Goal: Navigation & Orientation: Find specific page/section

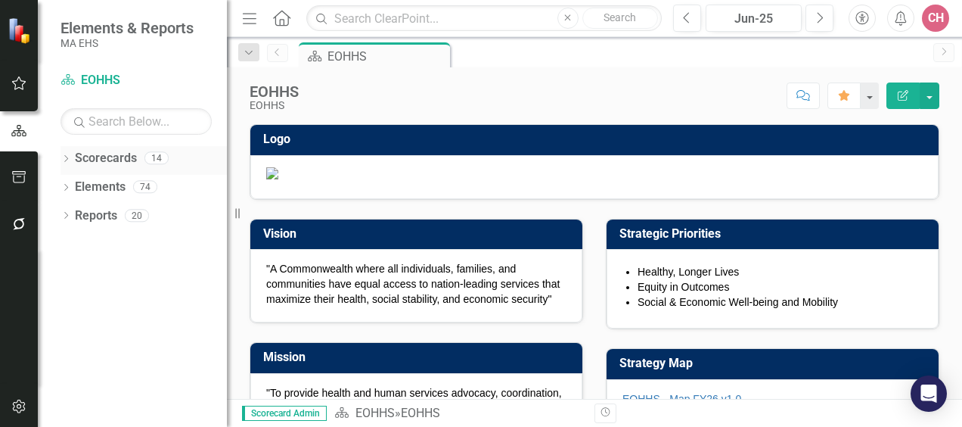
click at [106, 156] on link "Scorecards" at bounding box center [106, 158] width 62 height 17
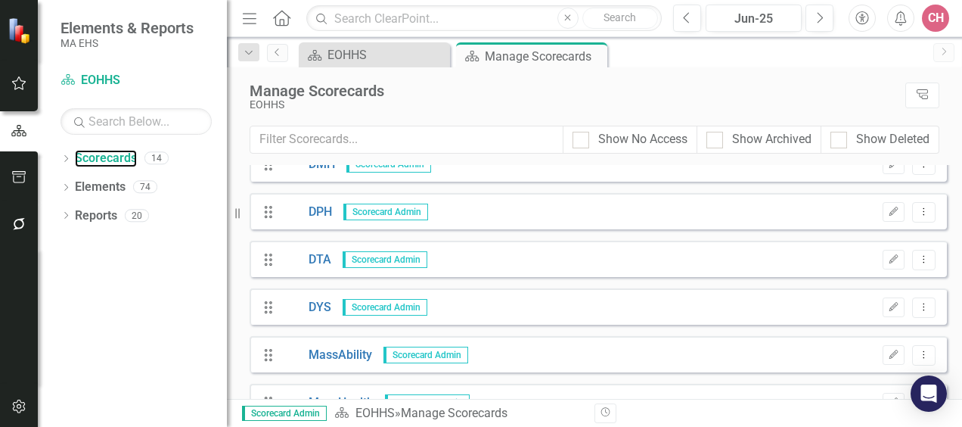
scroll to position [206, 0]
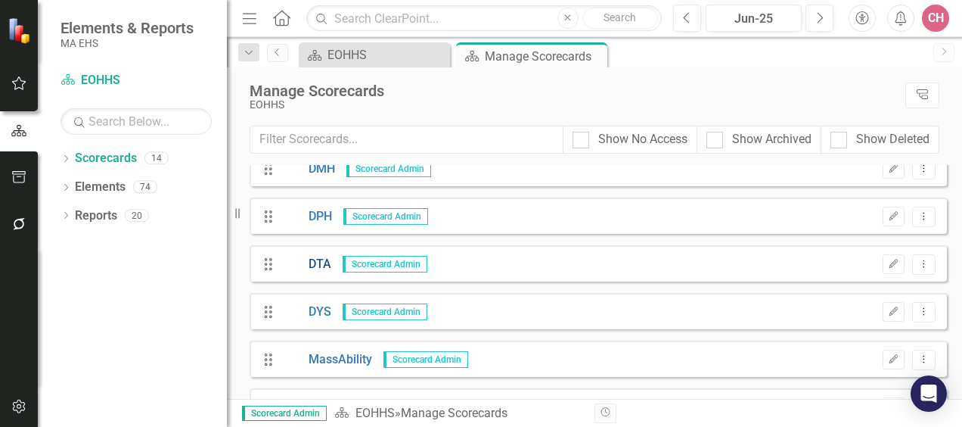
click at [318, 267] on link "DTA" at bounding box center [306, 264] width 49 height 17
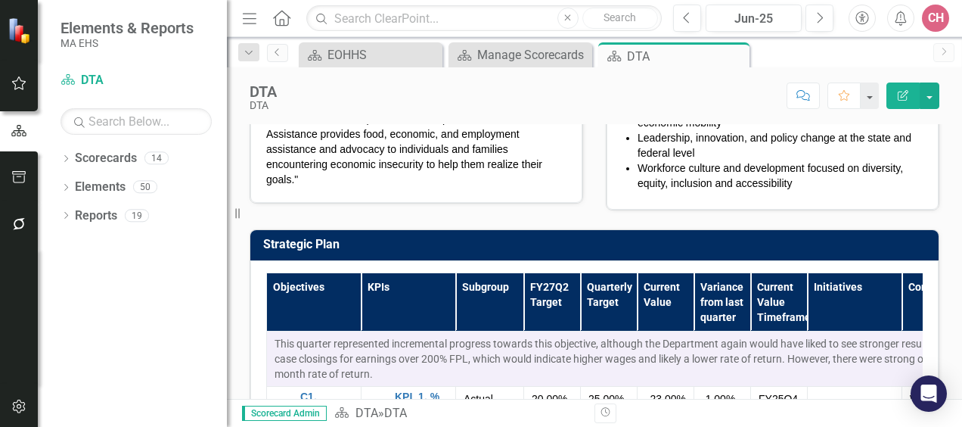
scroll to position [294, 0]
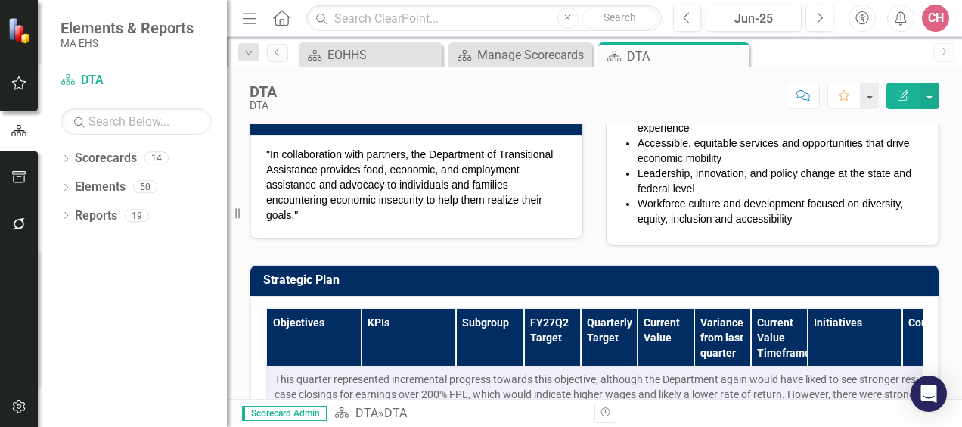
click at [636, 22] on link "DTA Map" at bounding box center [643, 16] width 43 height 12
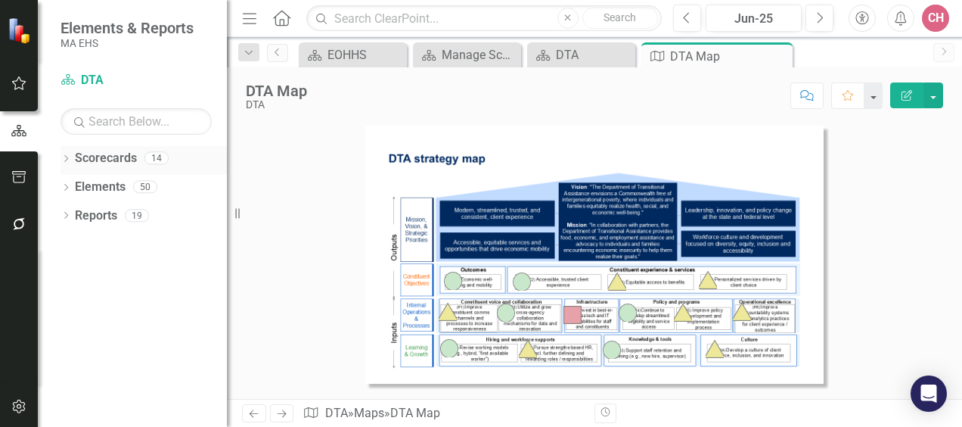
click at [106, 159] on link "Scorecards" at bounding box center [106, 158] width 62 height 17
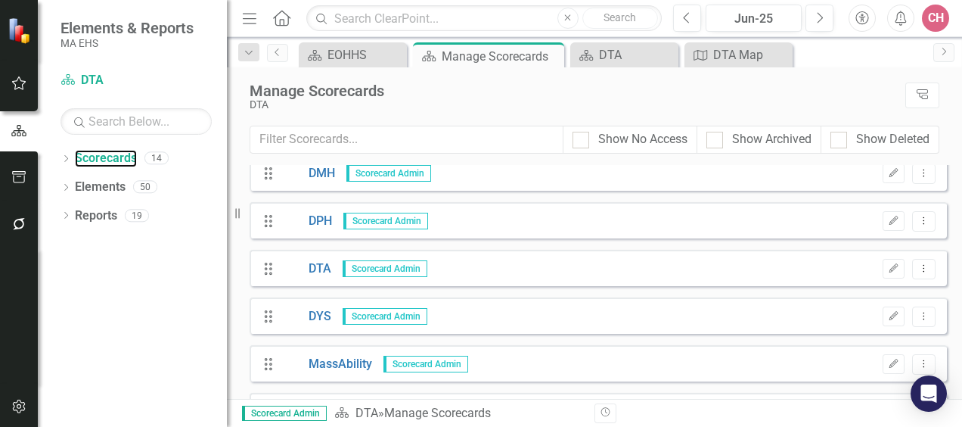
scroll to position [203, 0]
click at [317, 266] on link "DTA" at bounding box center [306, 267] width 49 height 17
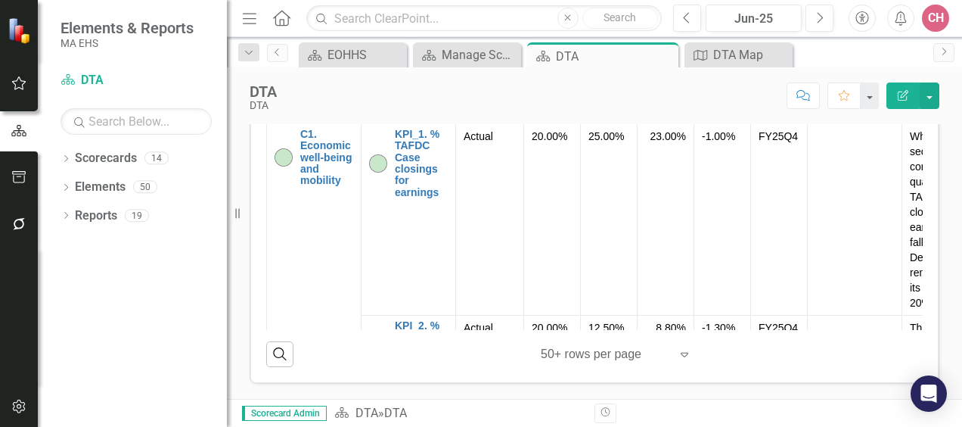
scroll to position [737, 0]
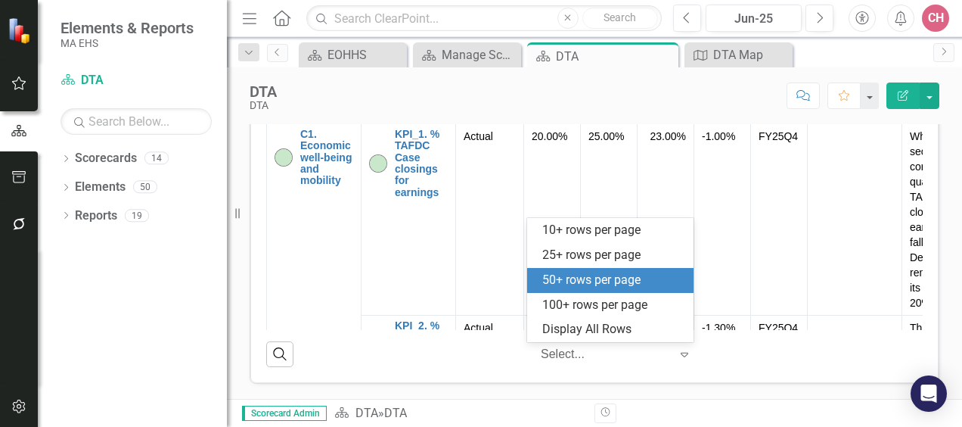
click at [605, 356] on div at bounding box center [605, 354] width 129 height 20
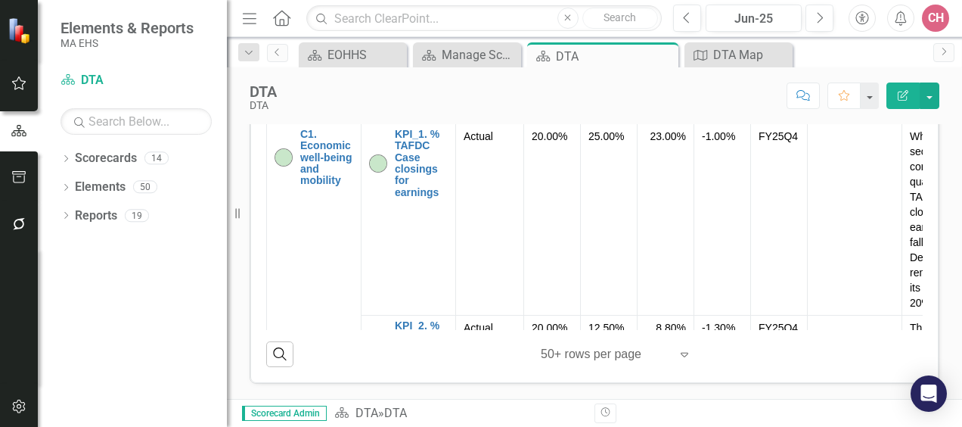
click at [388, 352] on div "Search ‹ Previous 1 (current) › Next 50+ rows per page Expand" at bounding box center [594, 348] width 656 height 37
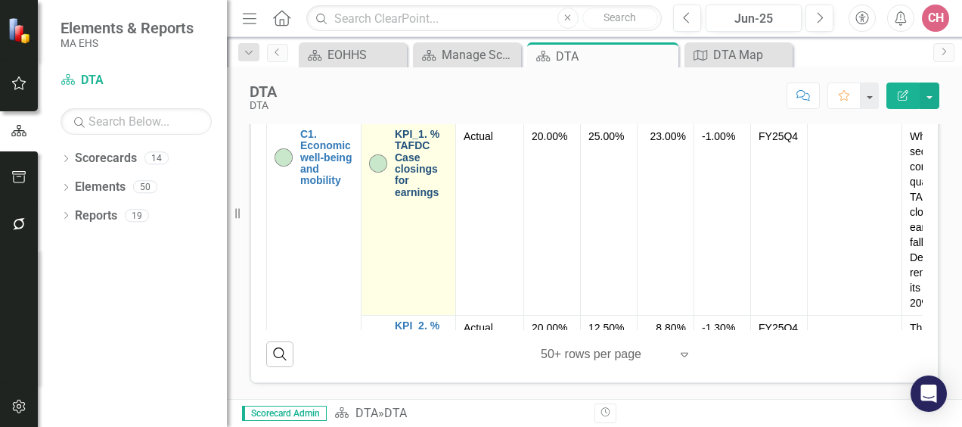
click at [402, 169] on link "KPI_1. % TAFDC Case closings for earnings" at bounding box center [421, 164] width 53 height 70
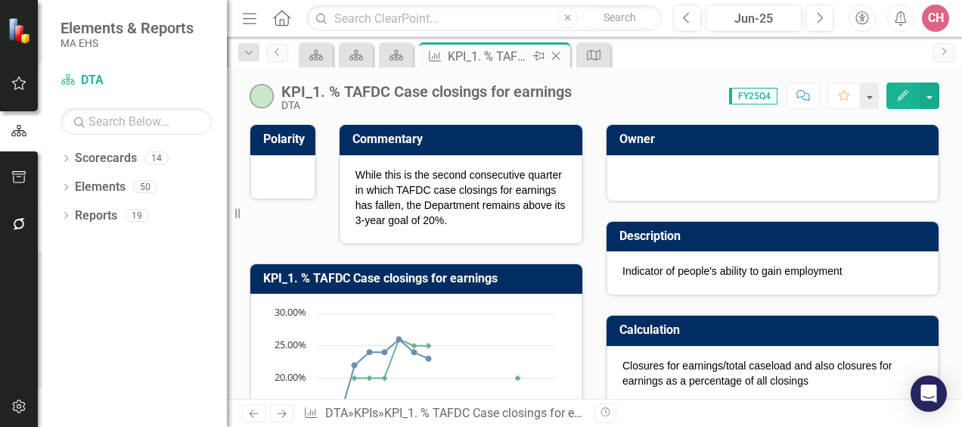
click at [555, 54] on icon at bounding box center [556, 56] width 8 height 8
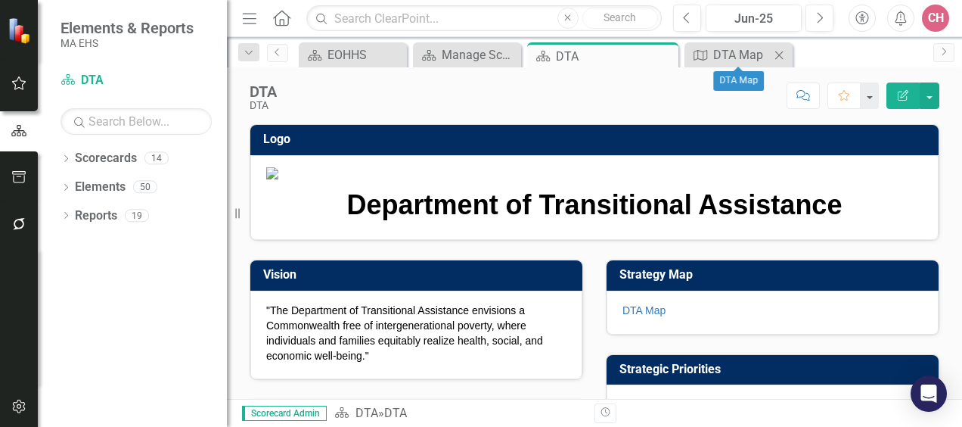
click at [777, 52] on icon at bounding box center [779, 55] width 8 height 8
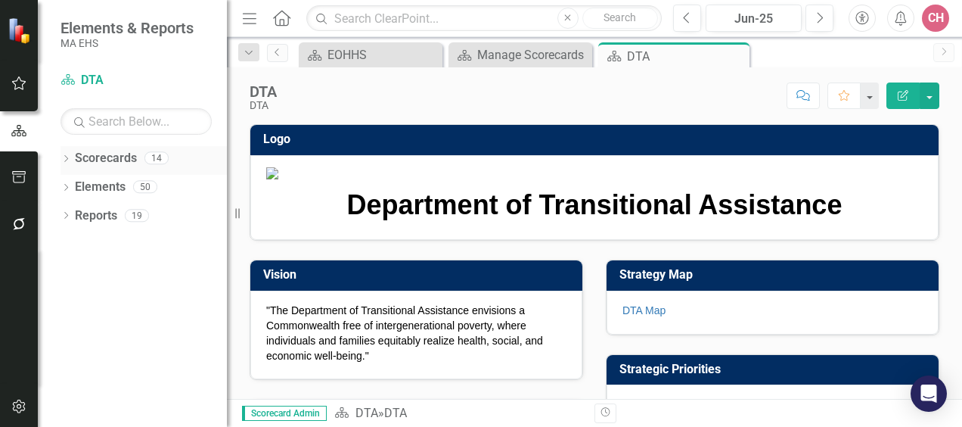
click at [99, 162] on link "Scorecards" at bounding box center [106, 158] width 62 height 17
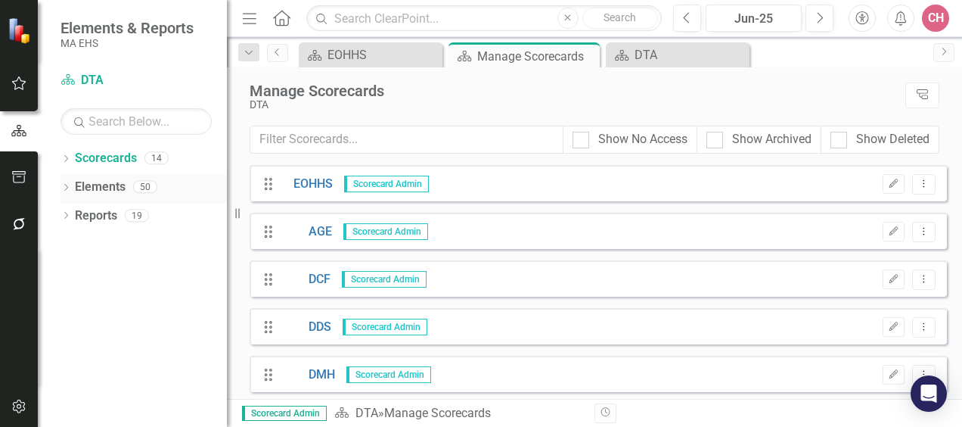
click at [98, 184] on link "Elements" at bounding box center [100, 186] width 51 height 17
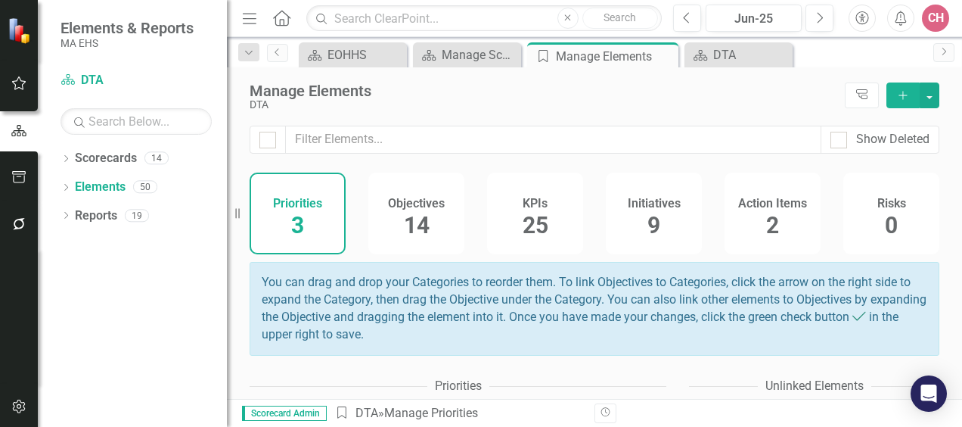
click at [647, 212] on span "9" at bounding box center [653, 225] width 13 height 26
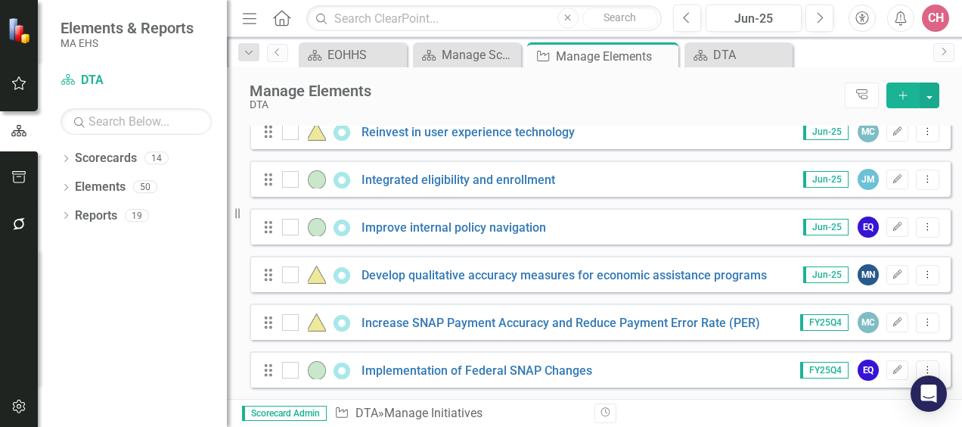
scroll to position [303, 0]
click at [537, 326] on link "Increase SNAP Payment Accuracy and Reduce Payment Error Rate (PER)" at bounding box center [561, 322] width 399 height 14
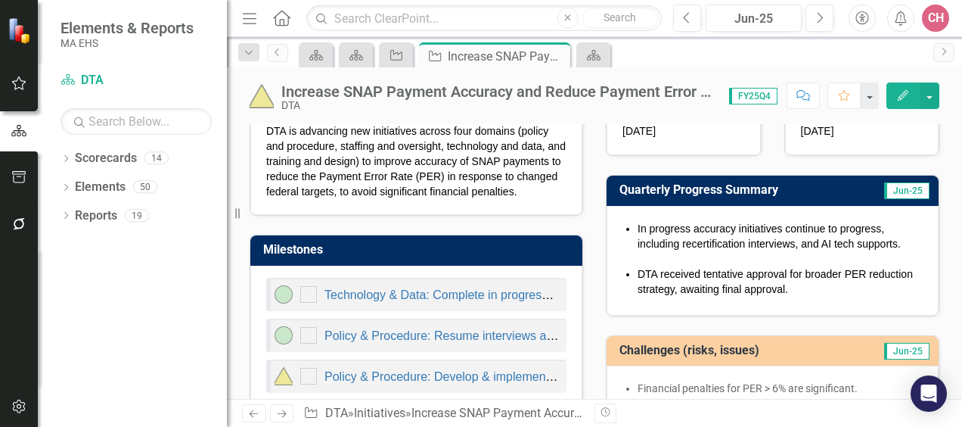
scroll to position [260, 0]
